Goal: Information Seeking & Learning: Learn about a topic

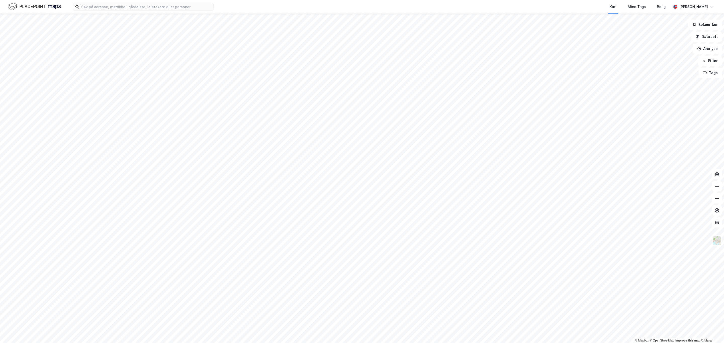
click at [214, 158] on div at bounding box center [362, 171] width 724 height 343
click at [163, 4] on input at bounding box center [146, 7] width 134 height 8
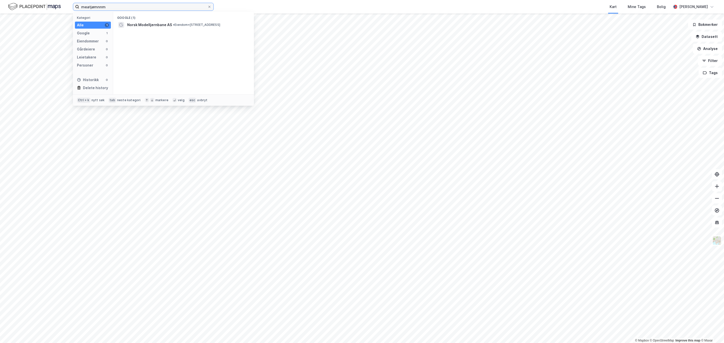
click at [137, 7] on input "meatjømnnm" at bounding box center [143, 7] width 128 height 8
paste input "[STREET_ADDRESS]"
type input "[STREET_ADDRESS]"
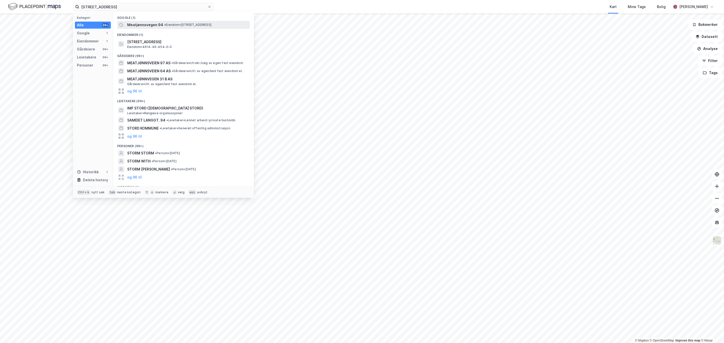
click at [161, 28] on div "Meatjønnsvegen 94 • Eiendom • [STREET_ADDRESS]" at bounding box center [183, 25] width 133 height 8
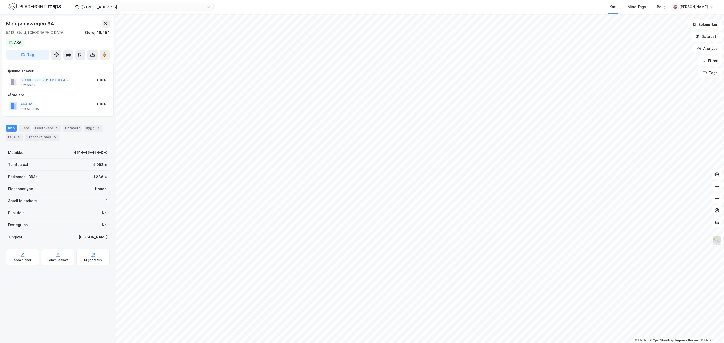
click at [14, 145] on div "Info Eiere Leietakere 1 Datasett Bygg 2 ESG 1 Transaksjoner 5 Matrikkel 4614-46…" at bounding box center [58, 197] width 104 height 157
click at [13, 141] on div "Info [PERSON_NAME] 1 Datasett Bygg 2 ESG 1 Transaksjoner 5" at bounding box center [58, 131] width 116 height 24
click at [11, 135] on div "ESG 1" at bounding box center [14, 137] width 17 height 7
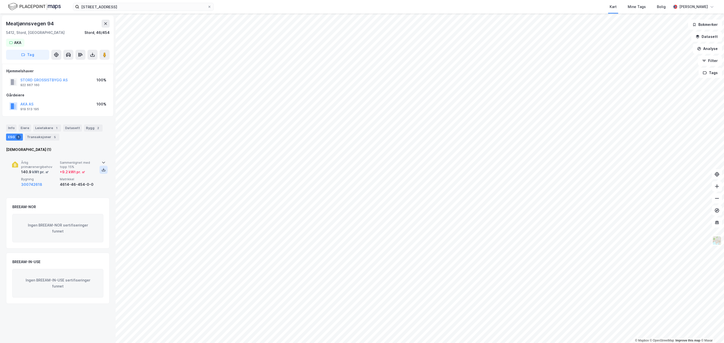
click at [103, 170] on icon at bounding box center [104, 169] width 2 height 1
